Goal: Complete application form: Complete application form

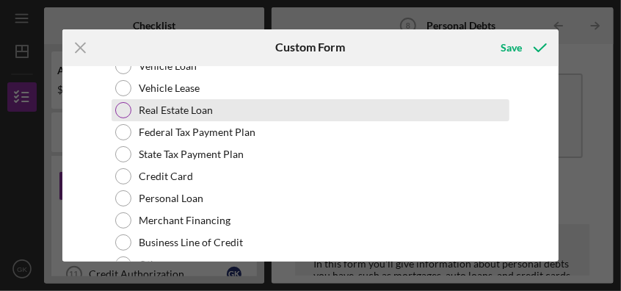
scroll to position [2570, 0]
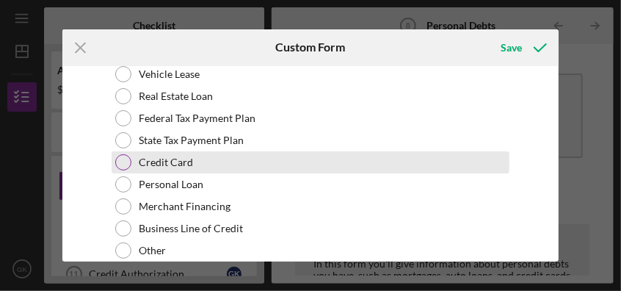
click at [117, 154] on div at bounding box center [123, 162] width 16 height 16
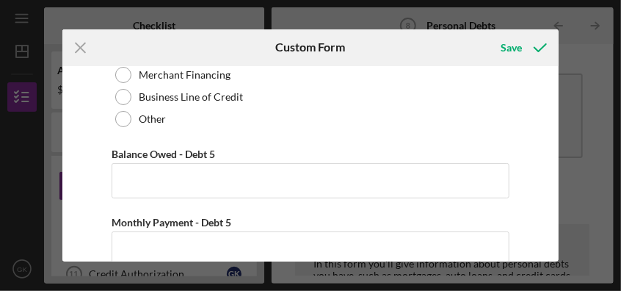
scroll to position [2716, 0]
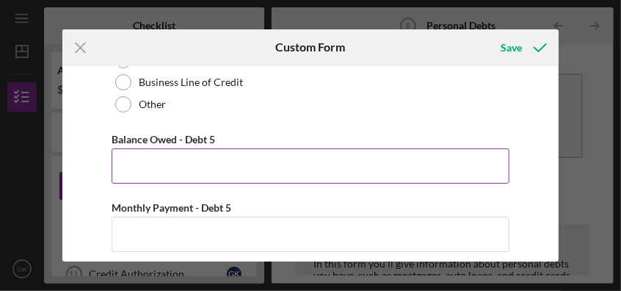
click at [205, 169] on input "Balance Owed - Debt 5" at bounding box center [310, 165] width 397 height 35
click at [280, 163] on input "Balance Owed - Debt 5" at bounding box center [310, 165] width 397 height 35
click at [225, 162] on input "Balance Owed - Debt 5" at bounding box center [310, 165] width 397 height 35
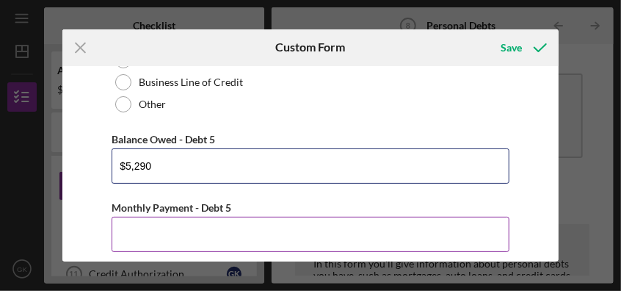
type input "$5,290"
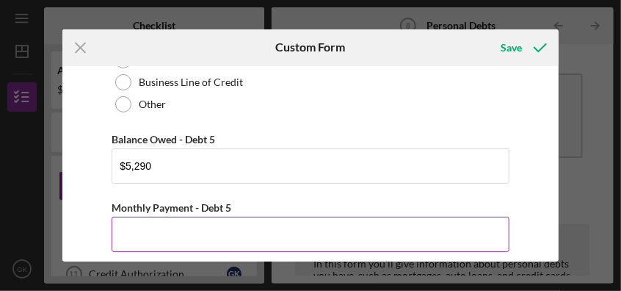
click at [231, 232] on input "Monthly Payment - Debt 5" at bounding box center [310, 234] width 397 height 35
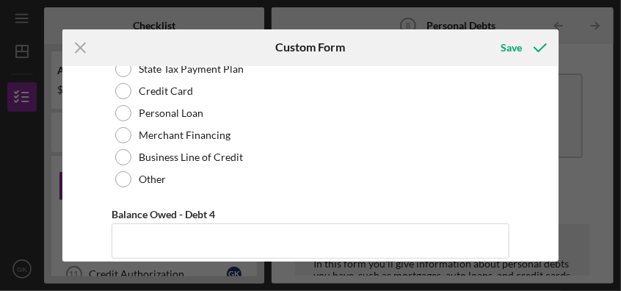
scroll to position [2128, 0]
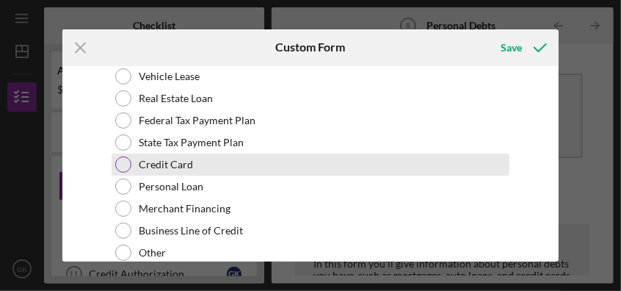
type input "$53"
click at [121, 157] on div at bounding box center [123, 164] width 16 height 16
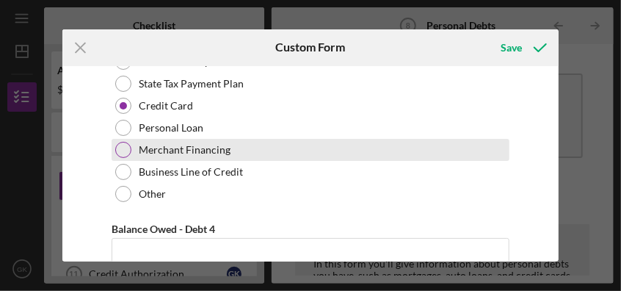
scroll to position [2202, 0]
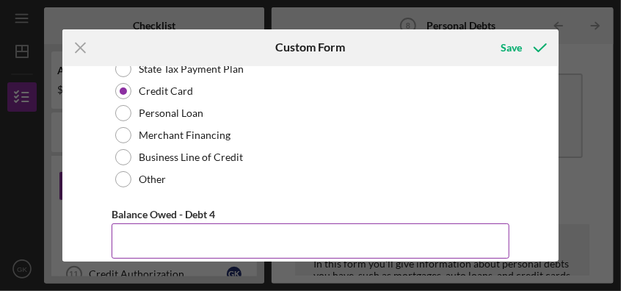
click at [239, 240] on input "Balance Owed - Debt 4" at bounding box center [310, 240] width 397 height 35
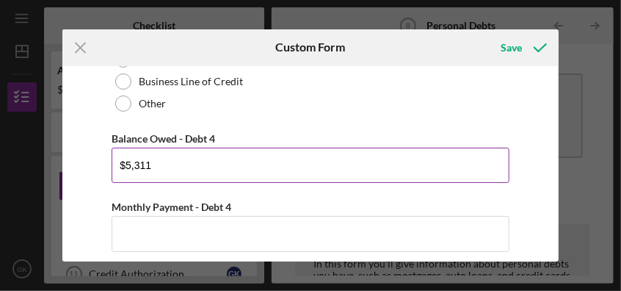
scroll to position [2349, 0]
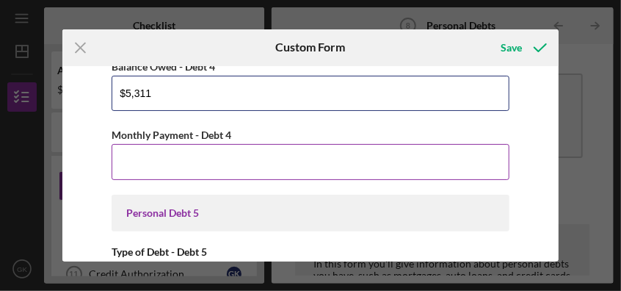
type input "$5,311"
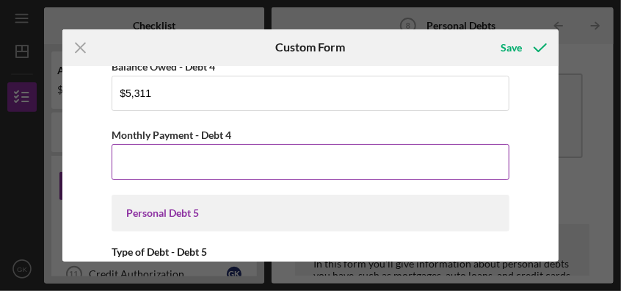
click at [206, 166] on input "Monthly Payment - Debt 4" at bounding box center [310, 161] width 397 height 35
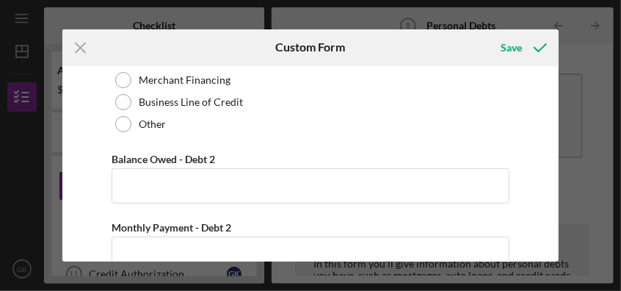
scroll to position [1395, 0]
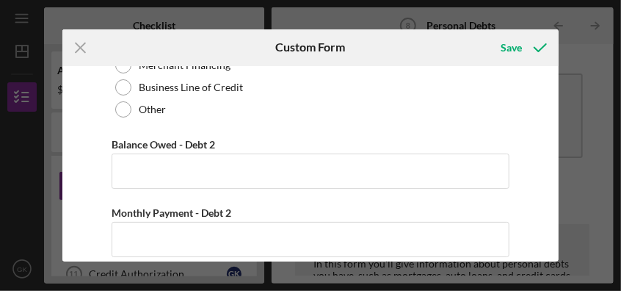
type input "$54"
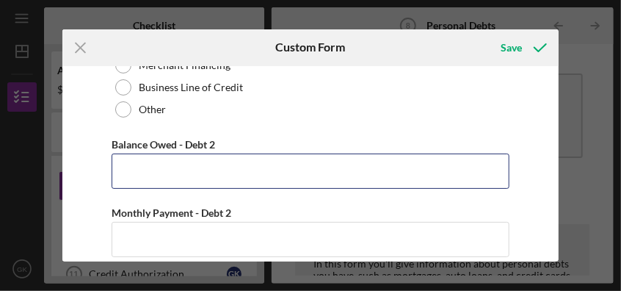
click at [206, 166] on input "Balance Owed - Debt 2" at bounding box center [310, 170] width 397 height 35
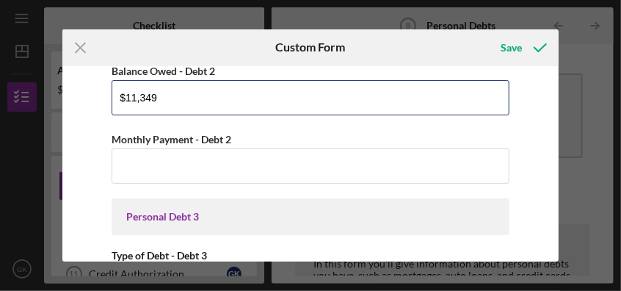
type input "$11,349"
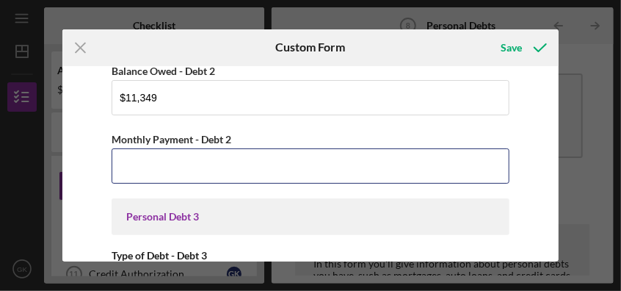
click at [206, 166] on input "Monthly Payment - Debt 2" at bounding box center [310, 165] width 397 height 35
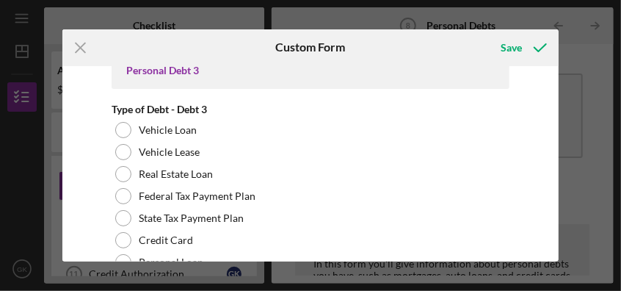
scroll to position [1689, 0]
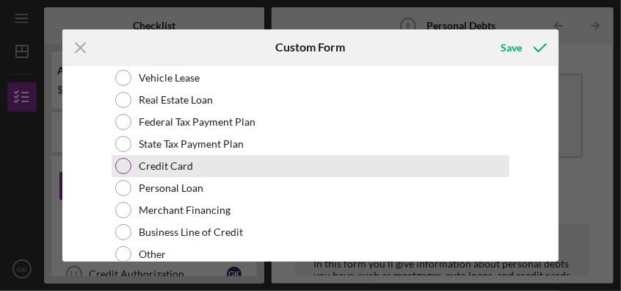
type input "$113.56"
click at [126, 162] on div at bounding box center [123, 166] width 16 height 16
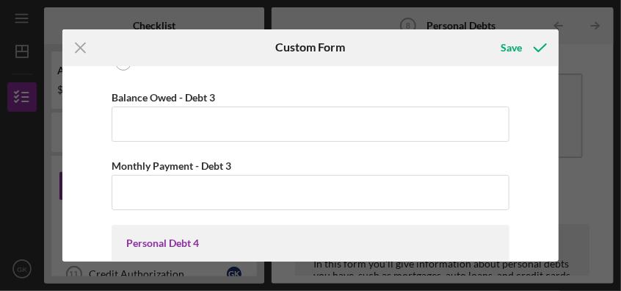
scroll to position [1908, 0]
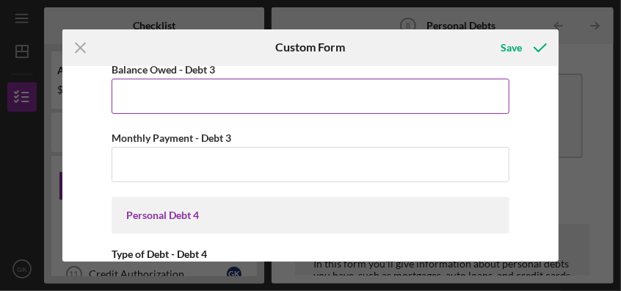
click at [147, 98] on input "Balance Owed - Debt 3" at bounding box center [310, 96] width 397 height 35
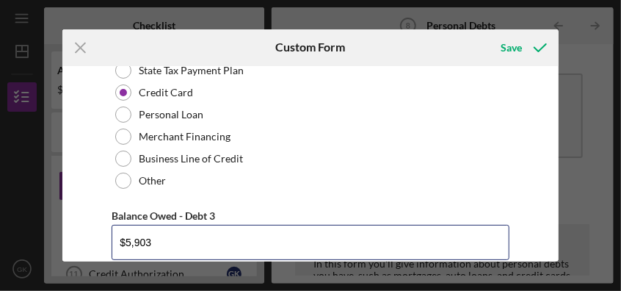
scroll to position [1835, 0]
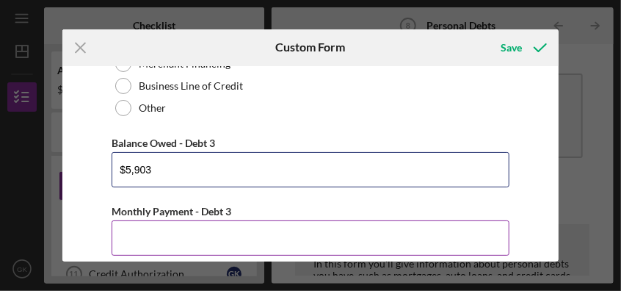
type input "$5,903"
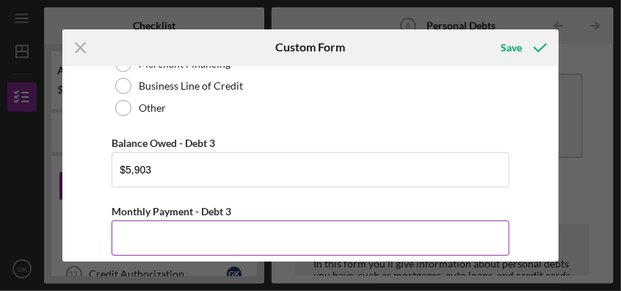
click at [156, 224] on input "Monthly Payment - Debt 3" at bounding box center [310, 237] width 397 height 35
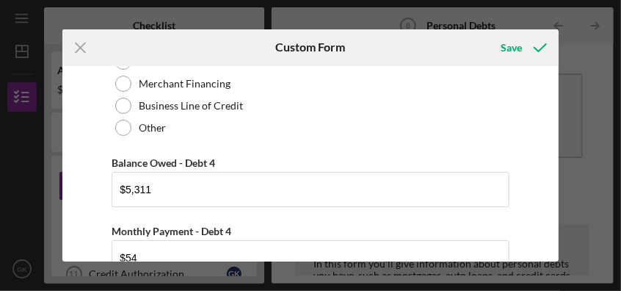
scroll to position [2276, 0]
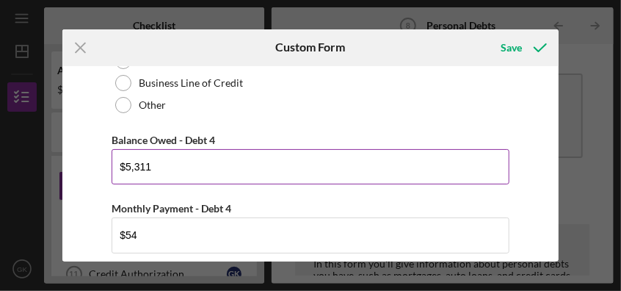
type input "$59"
click at [164, 166] on input "$5,311" at bounding box center [310, 166] width 397 height 35
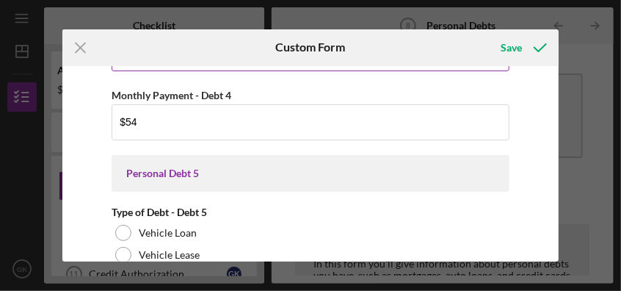
scroll to position [2422, 0]
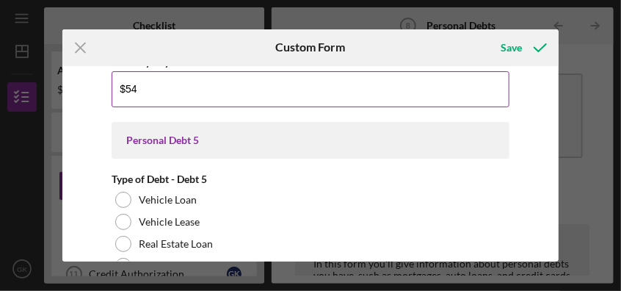
type input "$5,290"
click at [145, 87] on input "$54" at bounding box center [310, 88] width 397 height 35
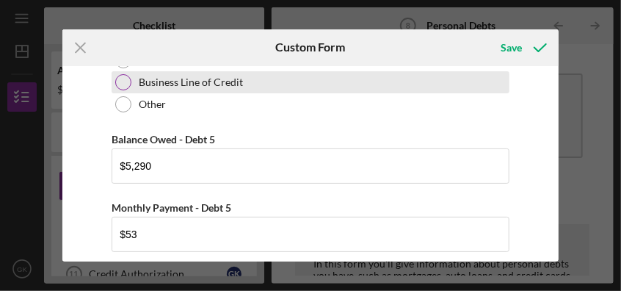
scroll to position [2789, 0]
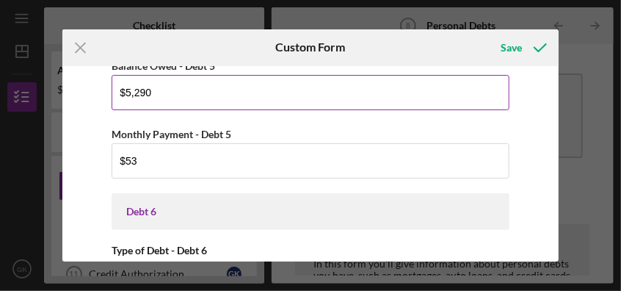
type input "$53"
click at [155, 88] on input "$5,290" at bounding box center [310, 92] width 397 height 35
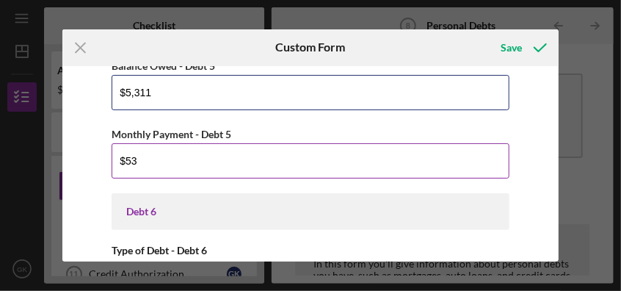
type input "$5,311"
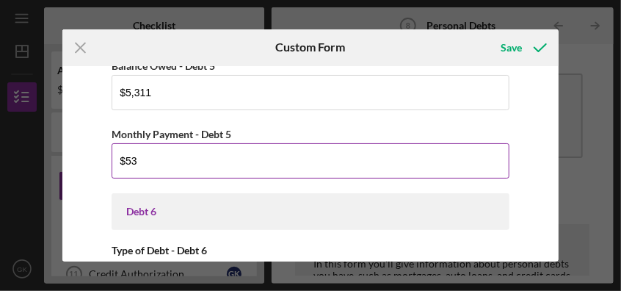
click at [140, 153] on input "$53" at bounding box center [310, 160] width 397 height 35
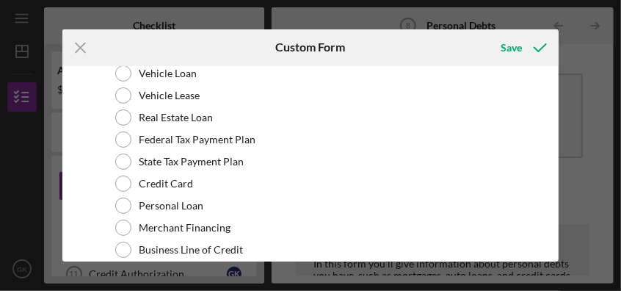
scroll to position [2937, 0]
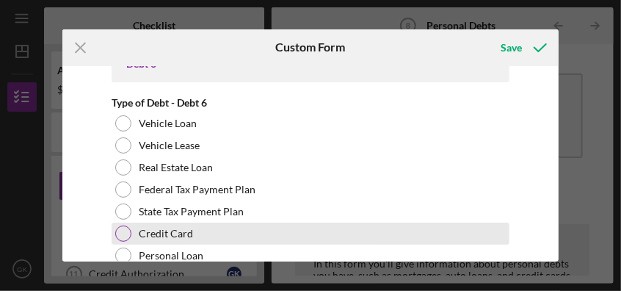
type input "$54"
click at [121, 228] on div at bounding box center [123, 233] width 16 height 16
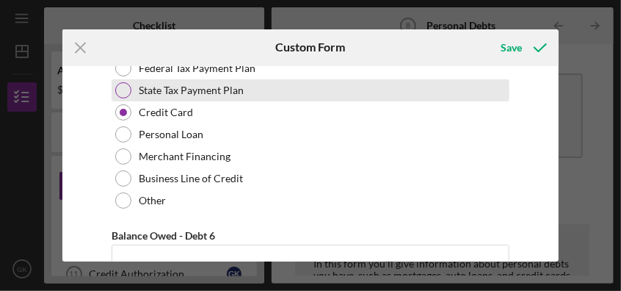
scroll to position [3083, 0]
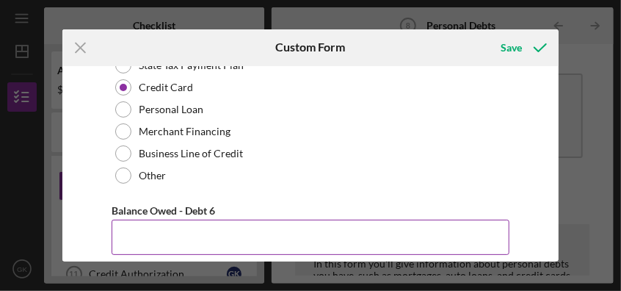
click at [192, 235] on input "Balance Owed - Debt 6" at bounding box center [310, 237] width 397 height 35
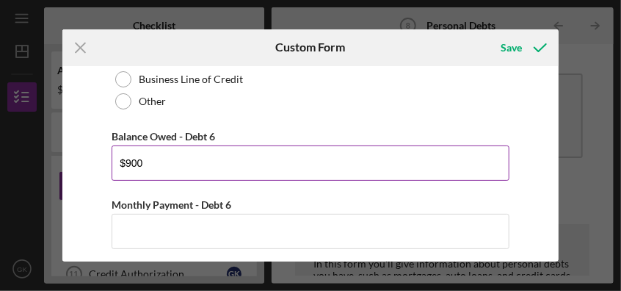
type input "$900"
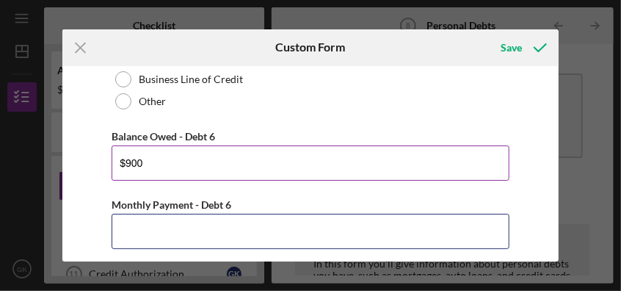
click at [192, 235] on input "Monthly Payment - Debt 6" at bounding box center [310, 231] width 397 height 35
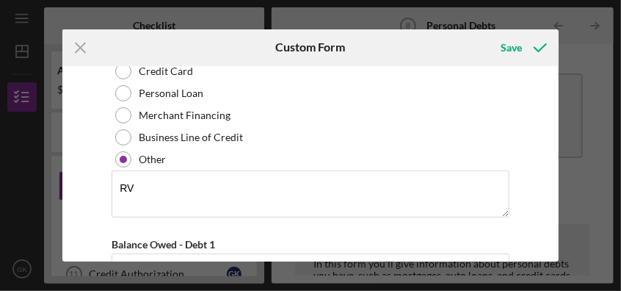
scroll to position [881, 0]
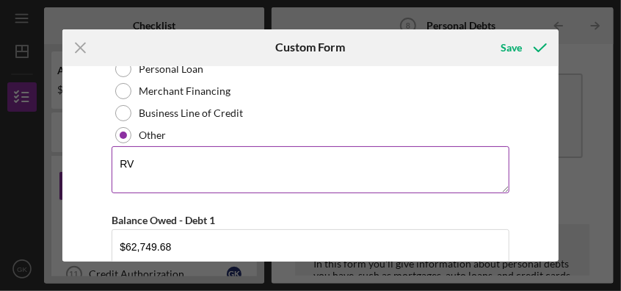
type input "$30"
click at [158, 160] on textarea "RV" at bounding box center [310, 169] width 397 height 47
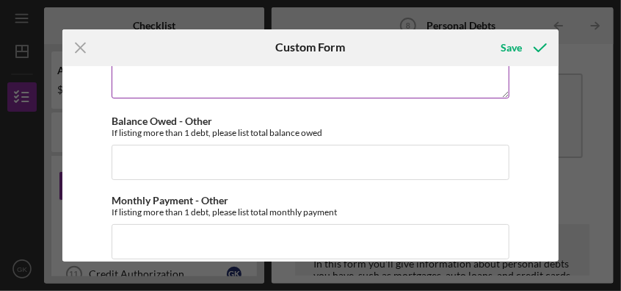
scroll to position [3478, 0]
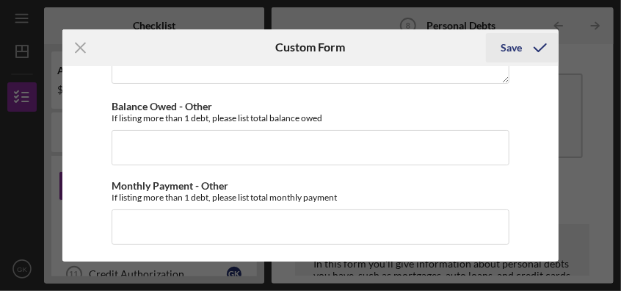
type textarea "RV, purchased for our granddaughter. She is making monthly payments to us."
click at [529, 37] on icon "submit" at bounding box center [540, 47] width 37 height 37
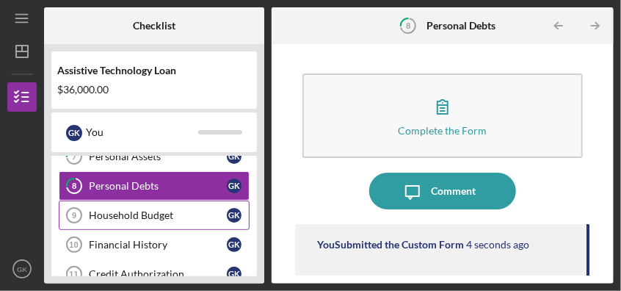
click at [100, 209] on div "Household Budget" at bounding box center [158, 215] width 138 height 12
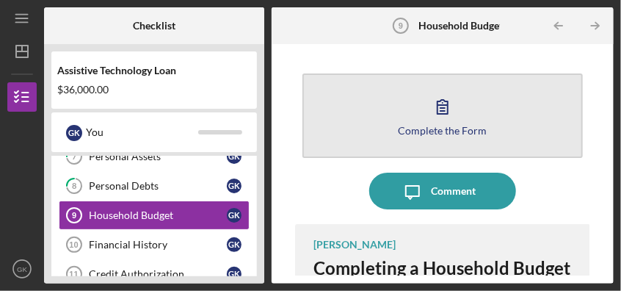
click at [434, 104] on icon "button" at bounding box center [442, 106] width 37 height 37
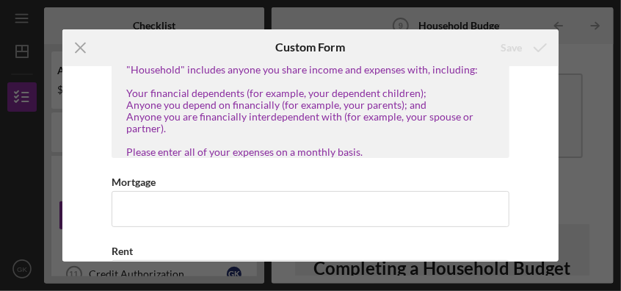
scroll to position [146, 0]
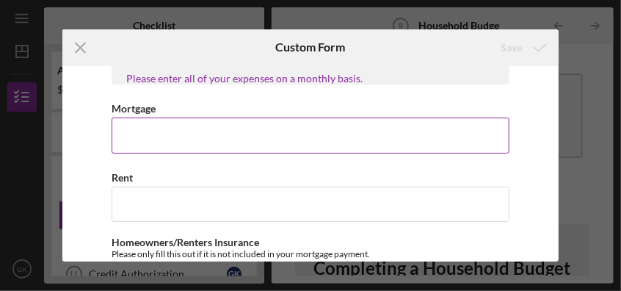
click at [143, 140] on input "Mortgage" at bounding box center [310, 134] width 397 height 35
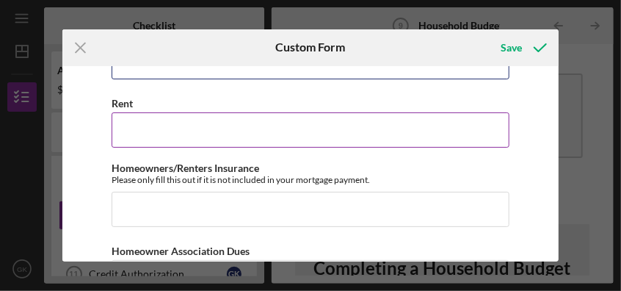
scroll to position [209, 0]
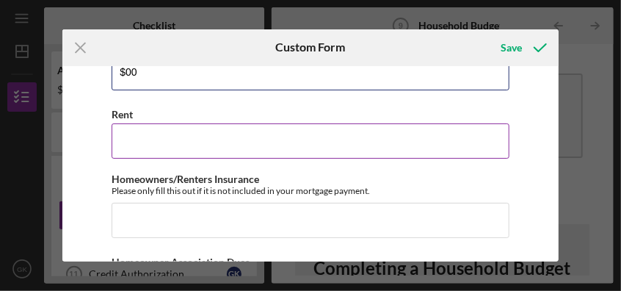
type input "$00"
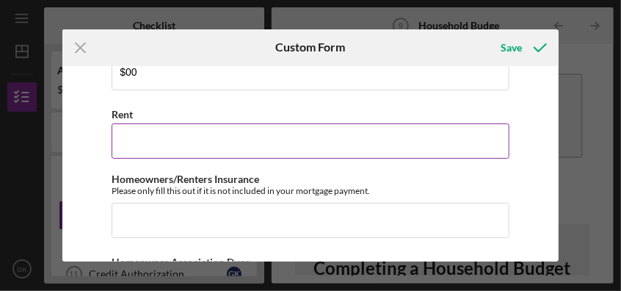
click at [134, 142] on input "Rent" at bounding box center [310, 140] width 397 height 35
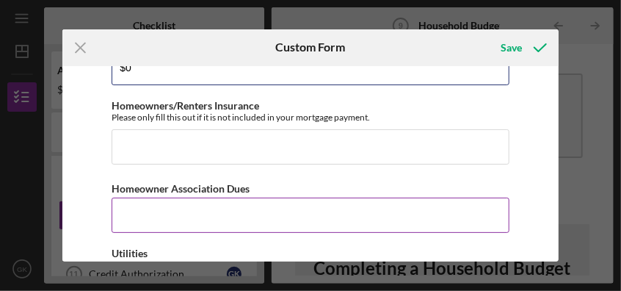
type input "$0"
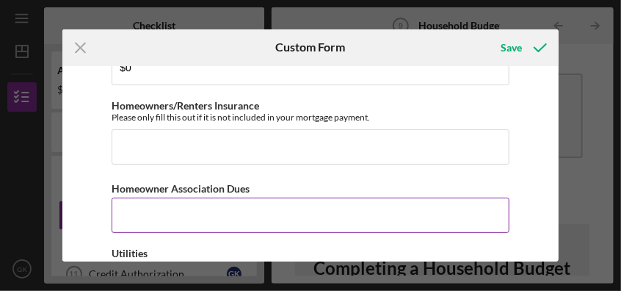
click at [135, 219] on input "Homeowner Association Dues" at bounding box center [310, 215] width 397 height 35
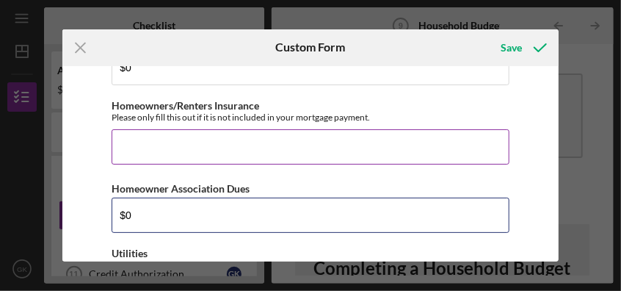
type input "$0"
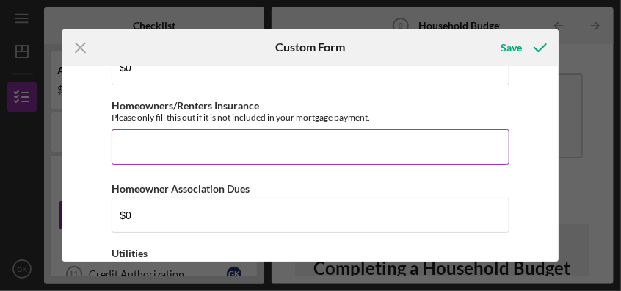
click at [152, 147] on input "Homeowners/Renters Insurance" at bounding box center [310, 146] width 397 height 35
type input "$1"
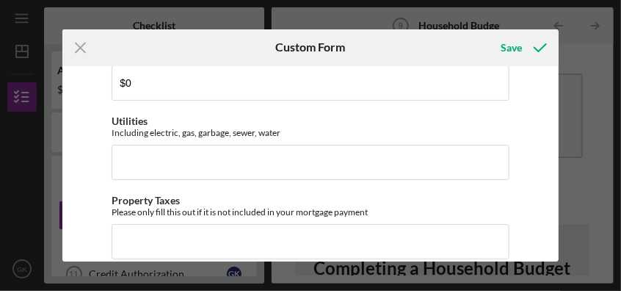
scroll to position [430, 0]
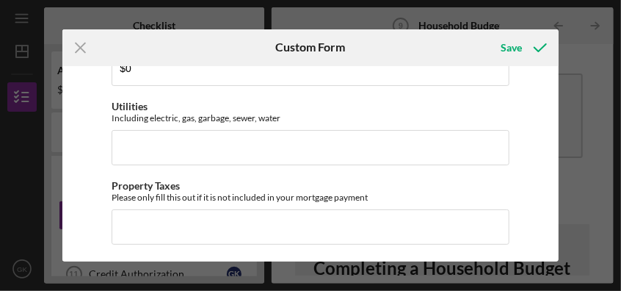
type input "$1,705"
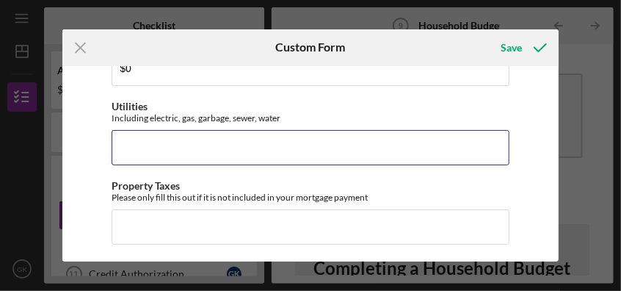
click at [167, 142] on input "Utilities" at bounding box center [310, 147] width 397 height 35
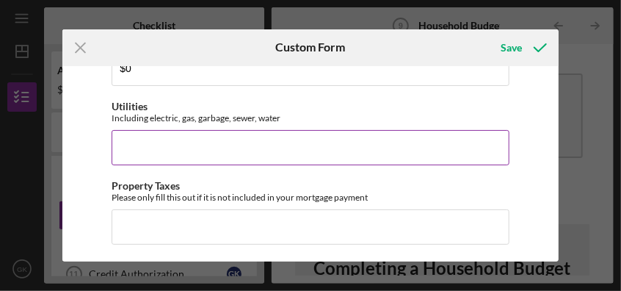
click at [163, 144] on input "Utilities" at bounding box center [310, 147] width 397 height 35
click at [164, 144] on input "Utilities" at bounding box center [310, 147] width 397 height 35
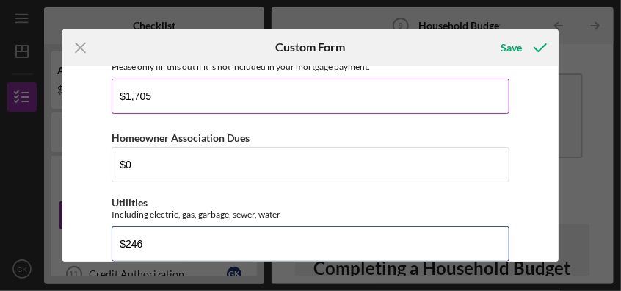
scroll to position [356, 0]
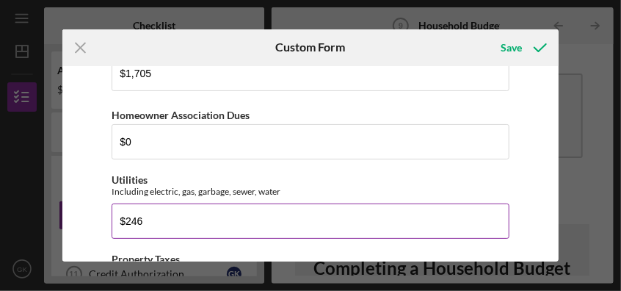
click at [141, 220] on input "$246" at bounding box center [310, 220] width 397 height 35
type input "$2"
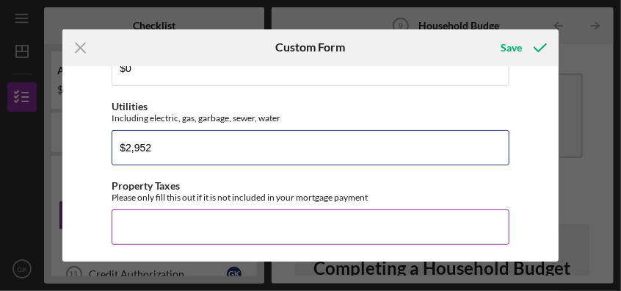
type input "$2,952"
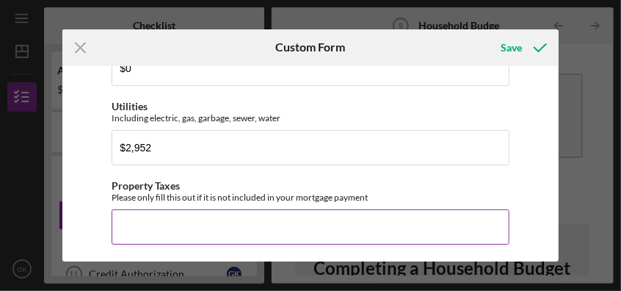
click at [150, 228] on input "Property Taxes" at bounding box center [310, 226] width 397 height 35
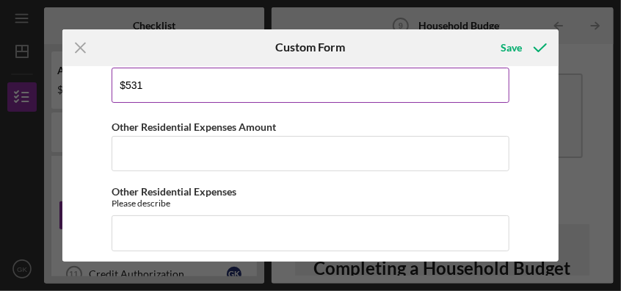
scroll to position [576, 0]
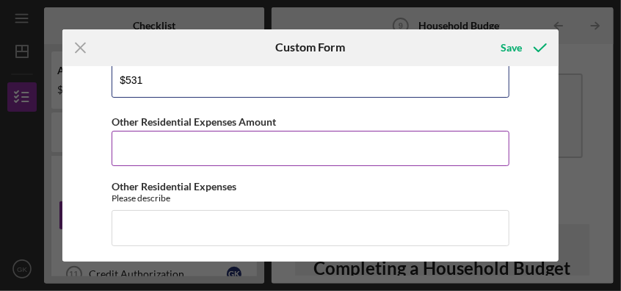
type input "$531"
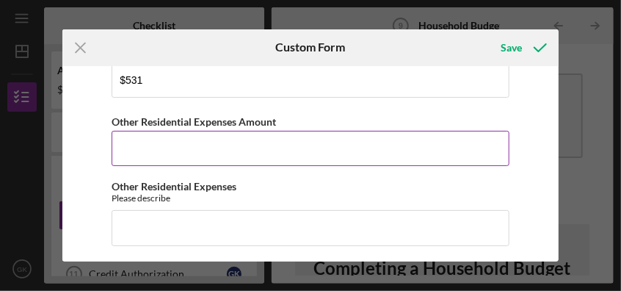
click at [175, 148] on input "Other Residential Expenses Amount" at bounding box center [310, 148] width 397 height 35
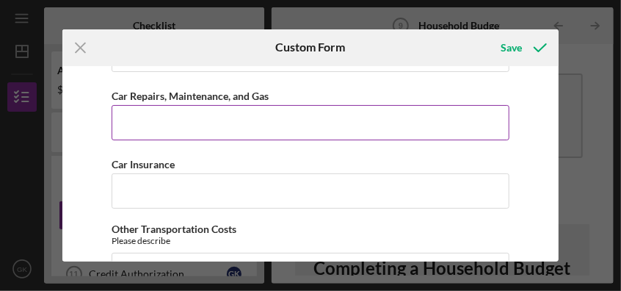
scroll to position [797, 0]
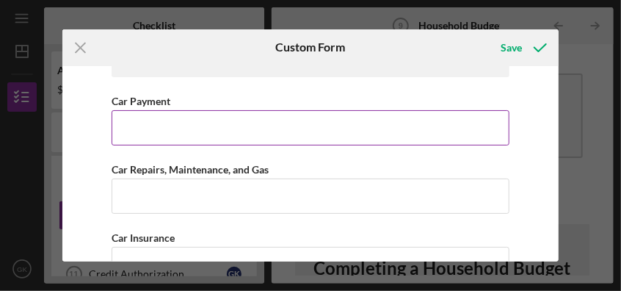
click at [136, 129] on input "Car Payment" at bounding box center [310, 127] width 397 height 35
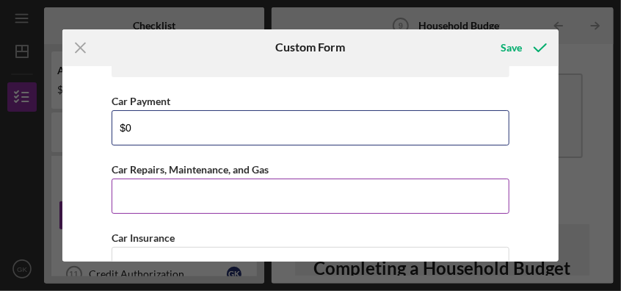
type input "$0"
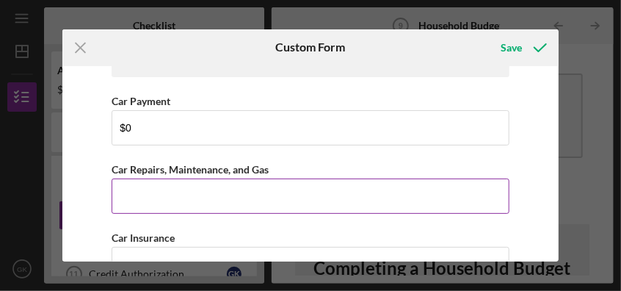
click at [149, 196] on input "Car Repairs, Maintenance, and Gas" at bounding box center [310, 195] width 397 height 35
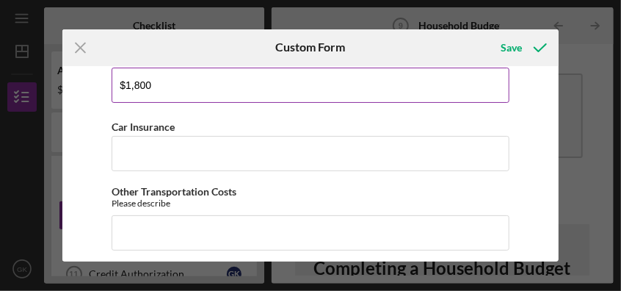
scroll to position [943, 0]
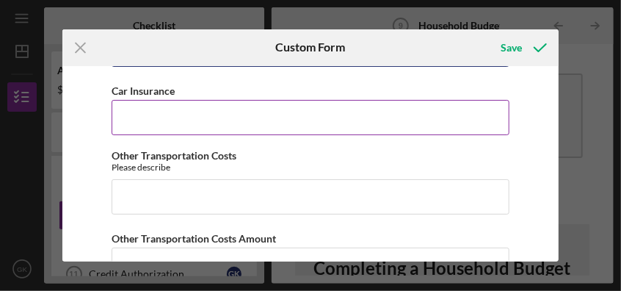
type input "$1,800"
click at [203, 109] on input "Car Insurance" at bounding box center [310, 117] width 397 height 35
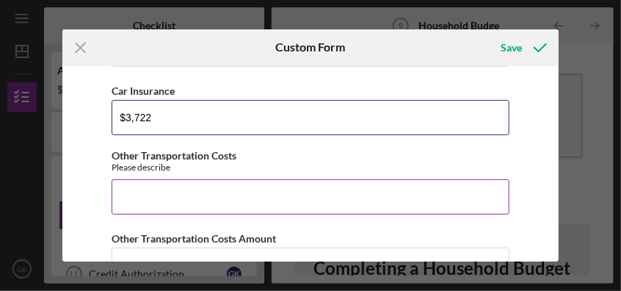
type input "$3,722"
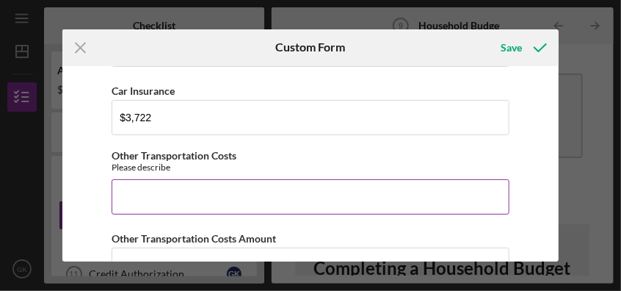
click at [193, 192] on input "Other Transportation Costs" at bounding box center [310, 196] width 397 height 35
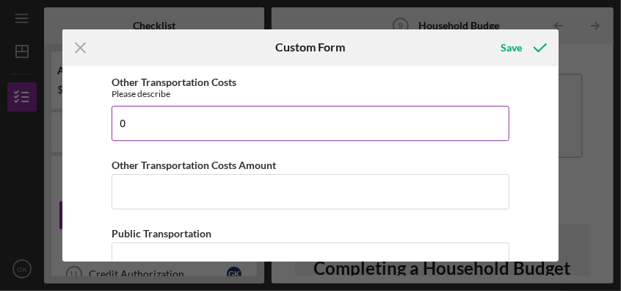
type input "0"
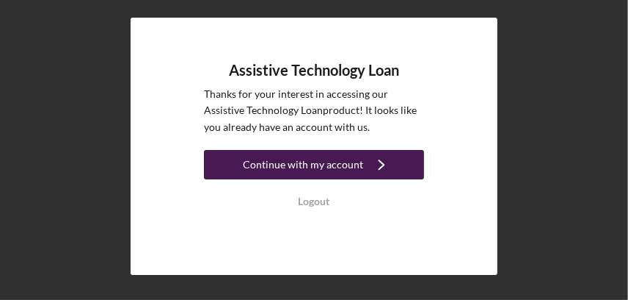
click at [363, 163] on icon "Icon/Navigate" at bounding box center [381, 164] width 37 height 37
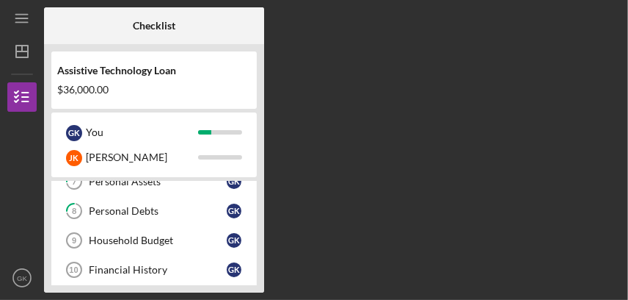
scroll to position [146, 0]
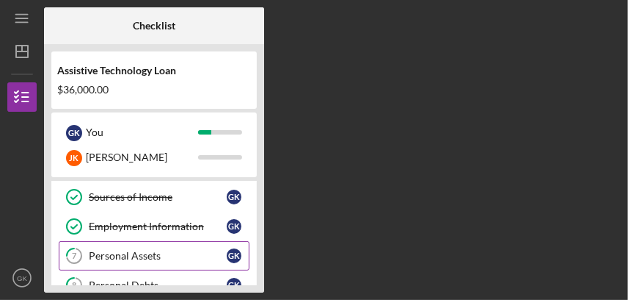
click at [132, 250] on div "Personal Assets" at bounding box center [158, 256] width 138 height 12
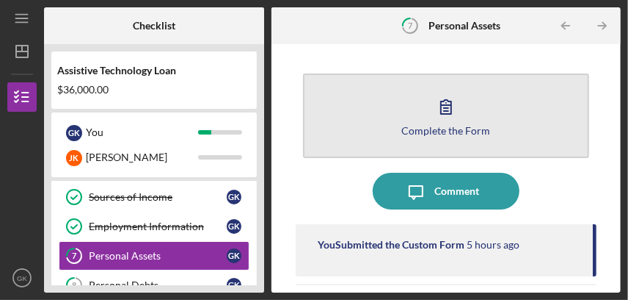
click at [446, 101] on icon "button" at bounding box center [446, 106] width 37 height 37
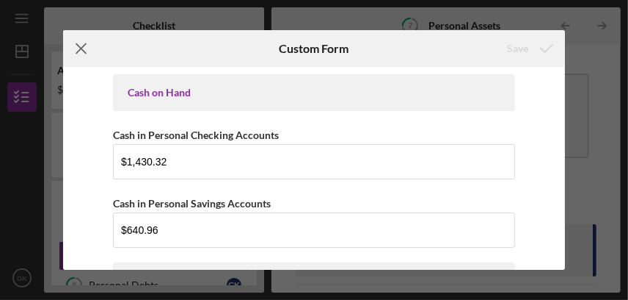
click at [80, 43] on icon "Icon/Menu Close" at bounding box center [81, 48] width 37 height 37
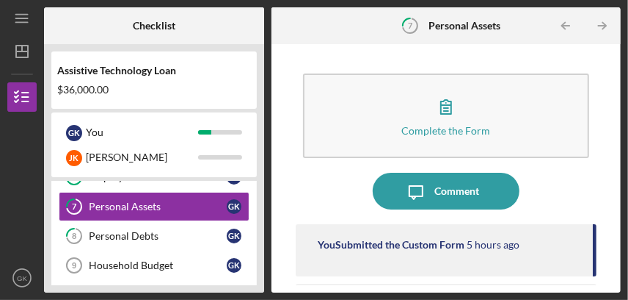
scroll to position [220, 0]
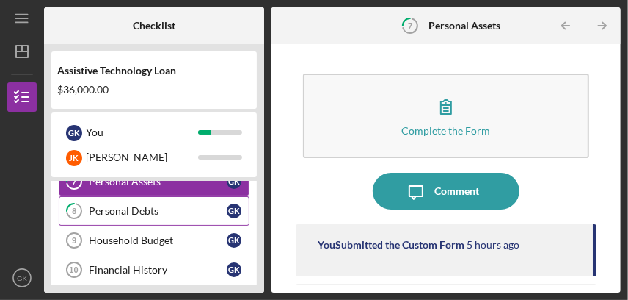
click at [147, 205] on div "Personal Debts" at bounding box center [158, 211] width 138 height 12
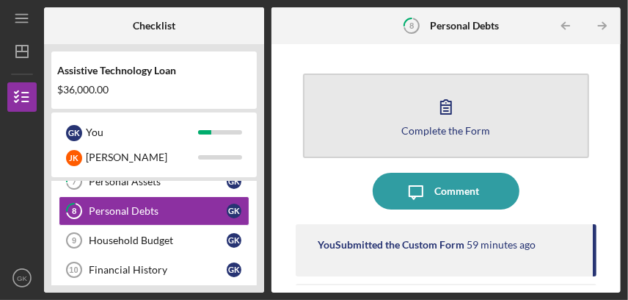
click at [445, 105] on icon "button" at bounding box center [446, 107] width 10 height 14
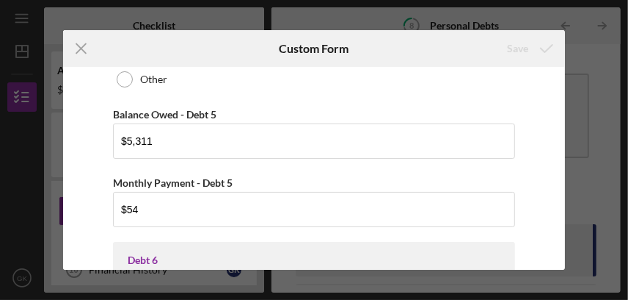
scroll to position [2863, 0]
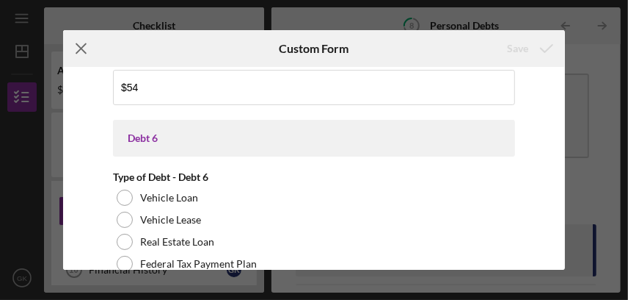
click at [79, 45] on icon "Icon/Menu Close" at bounding box center [81, 48] width 37 height 37
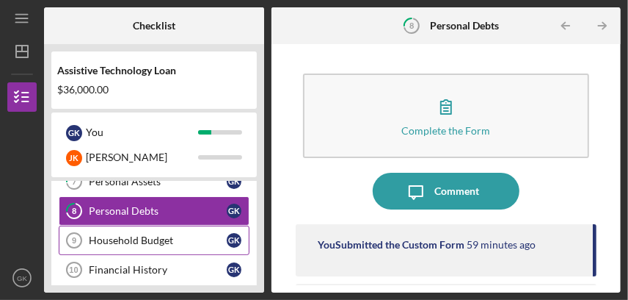
click at [156, 237] on div "Household Budget" at bounding box center [158, 240] width 138 height 12
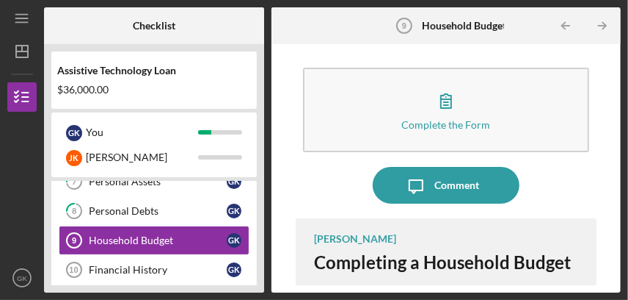
scroll to position [12, 0]
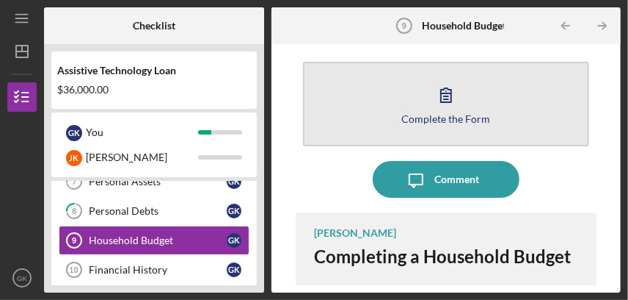
click at [441, 90] on icon "button" at bounding box center [446, 94] width 37 height 37
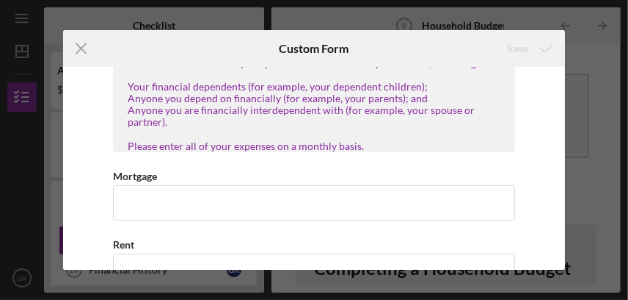
scroll to position [73, 0]
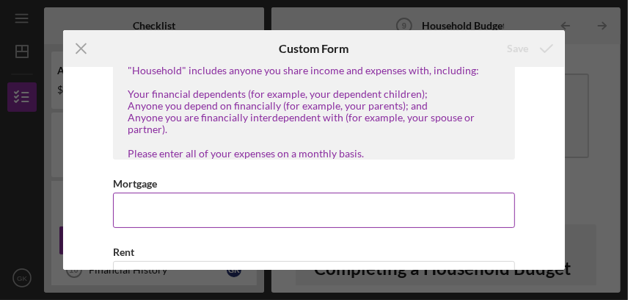
click at [164, 215] on input "Mortgage" at bounding box center [314, 209] width 402 height 35
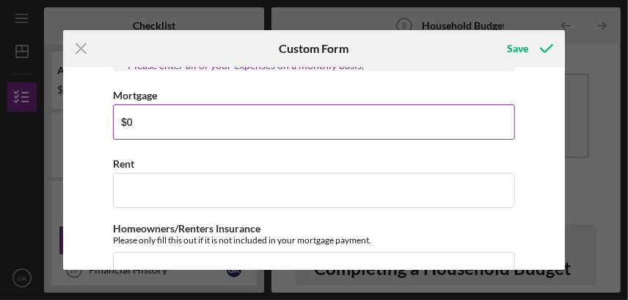
scroll to position [220, 0]
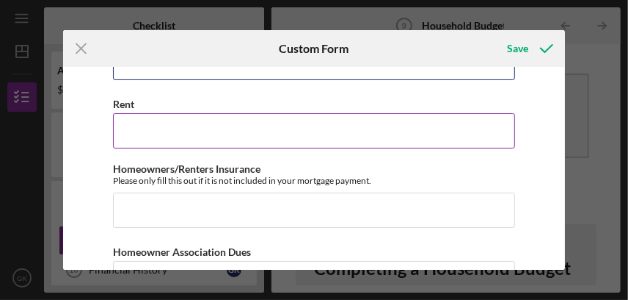
type input "$0"
click at [145, 126] on input "Rent" at bounding box center [314, 130] width 402 height 35
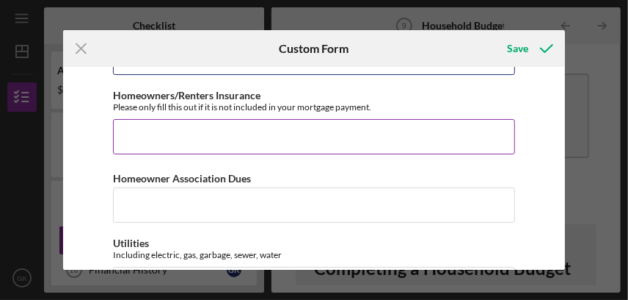
scroll to position [278, 0]
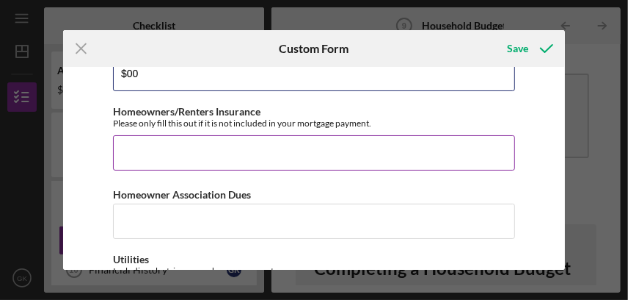
type input "$00"
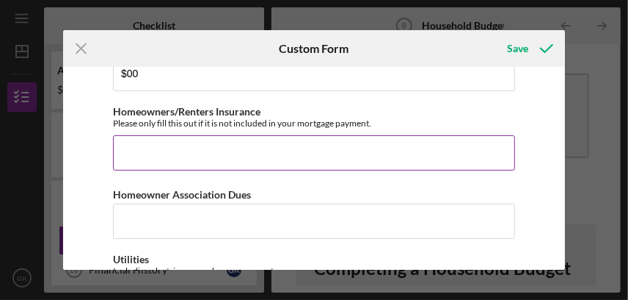
click at [149, 150] on input "Homeowners/Renters Insurance" at bounding box center [314, 152] width 402 height 35
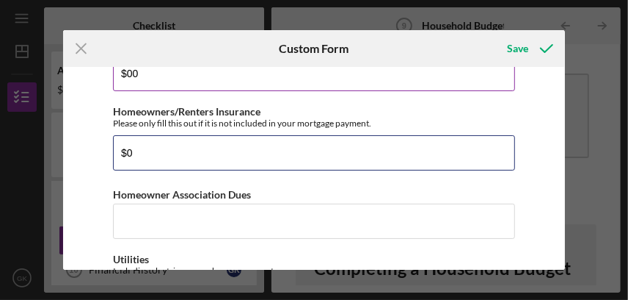
type input "$0"
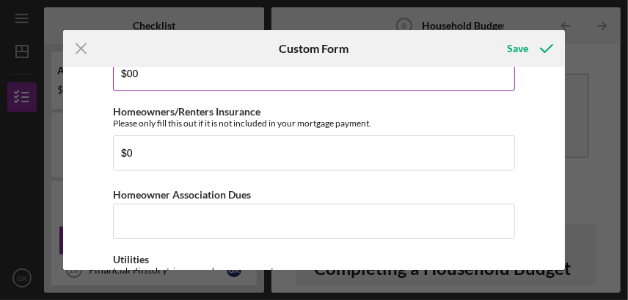
click at [152, 73] on input "$00" at bounding box center [314, 73] width 402 height 35
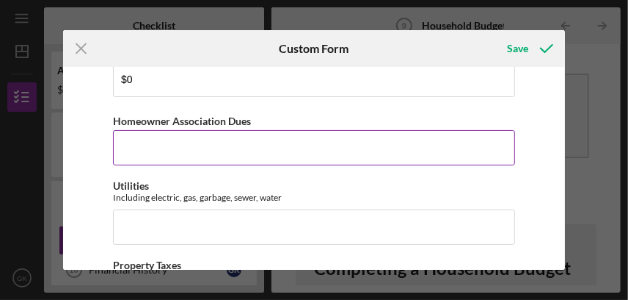
type input "$0"
click at [154, 140] on input "Homeowner Association Dues" at bounding box center [314, 147] width 402 height 35
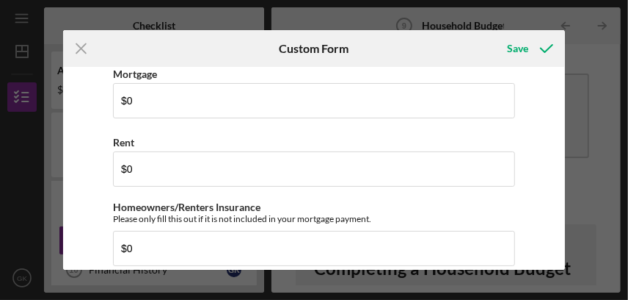
scroll to position [131, 0]
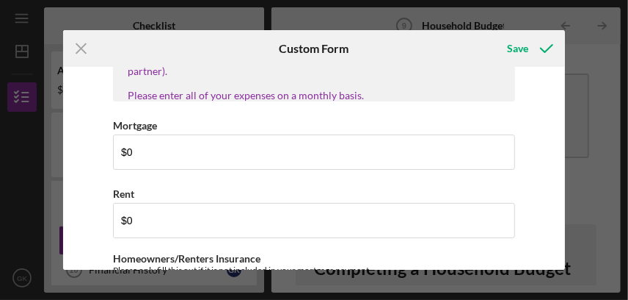
type input "$0"
